Goal: Book appointment/travel/reservation

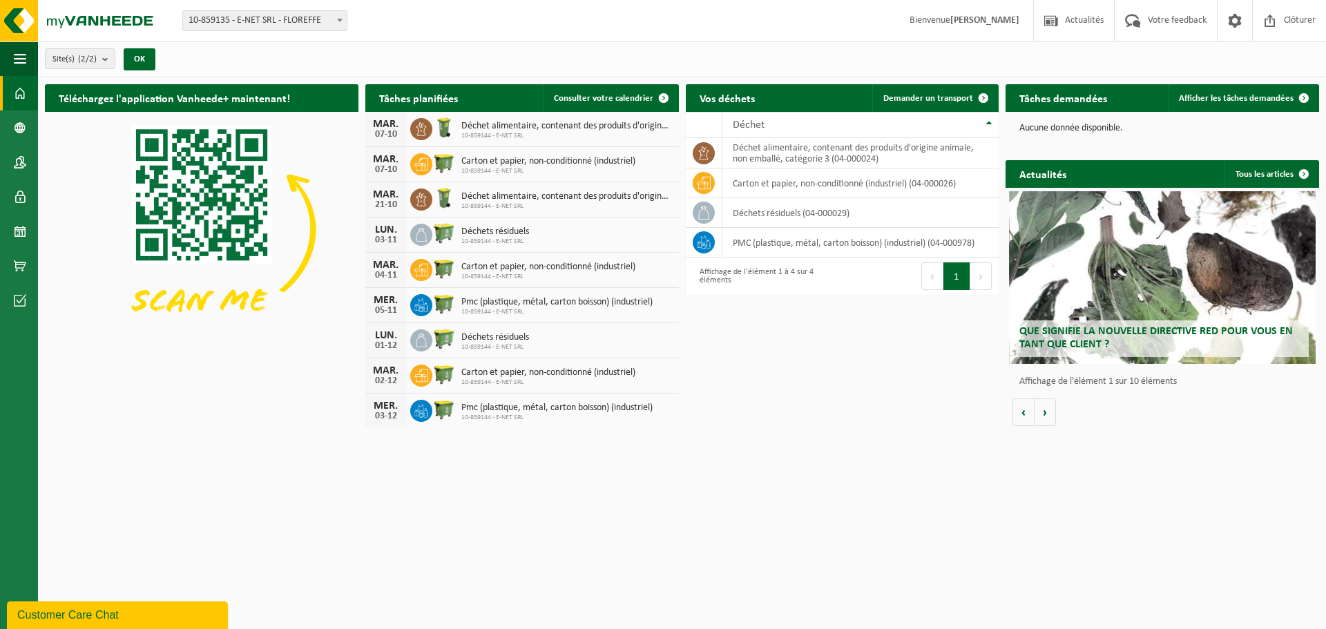
click at [493, 161] on span "Carton et papier, non-conditionné (industriel)" at bounding box center [548, 161] width 174 height 11
click at [657, 99] on span at bounding box center [664, 98] width 28 height 28
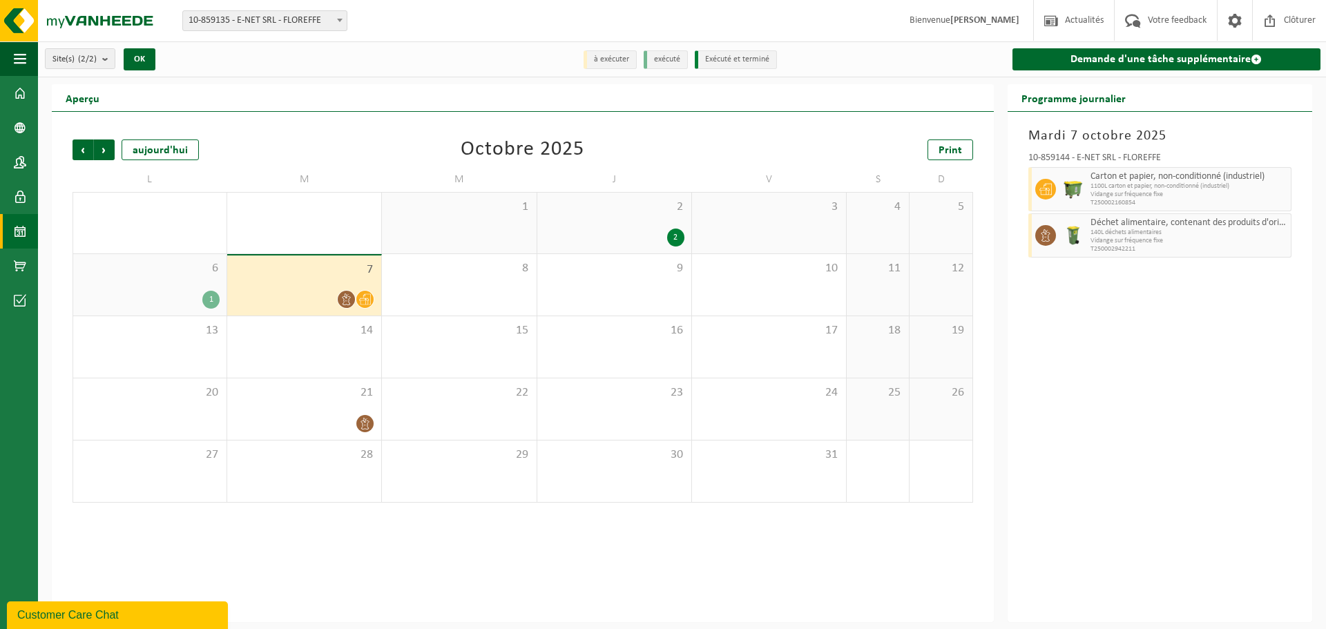
click at [366, 301] on icon at bounding box center [365, 299] width 12 height 11
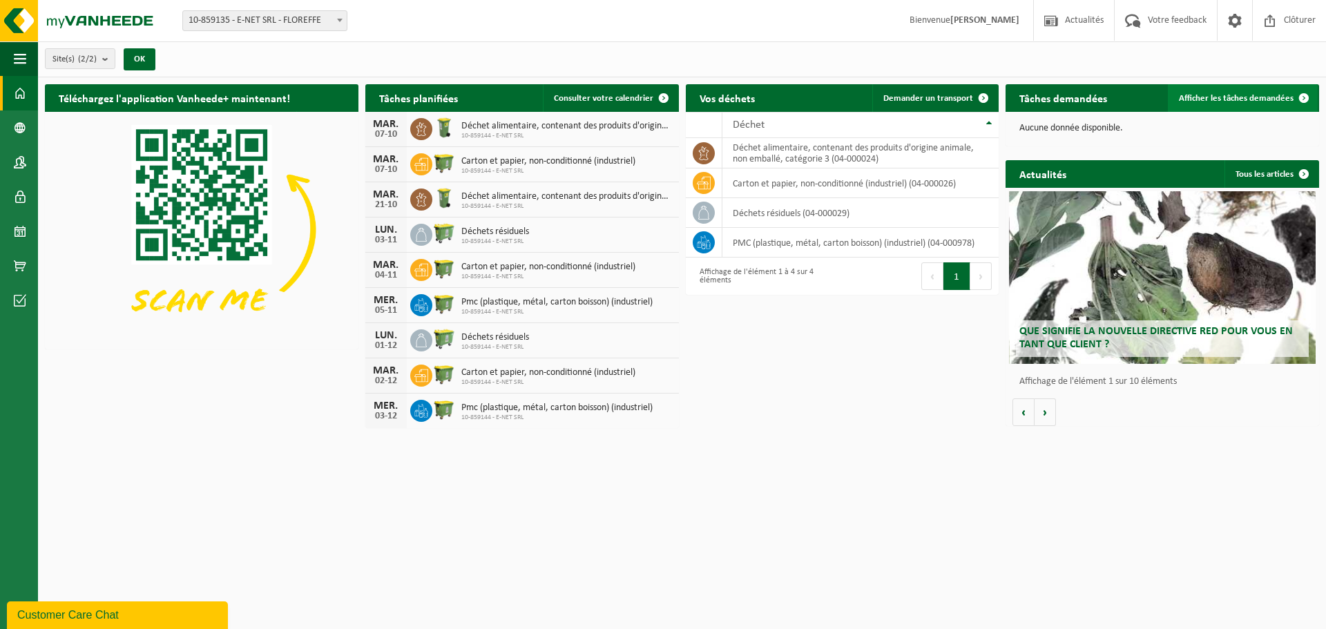
click at [1309, 95] on span at bounding box center [1304, 98] width 28 height 28
